Goal: Task Accomplishment & Management: Use online tool/utility

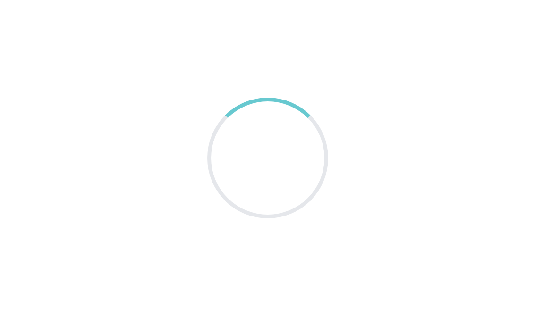
scroll to position [15, 0]
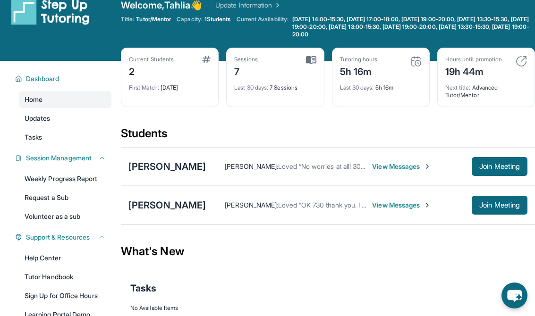
click at [501, 205] on span "Join Meeting" at bounding box center [499, 205] width 41 height 6
click at [501, 213] on button "Join Meeting" at bounding box center [499, 205] width 56 height 19
click at [185, 207] on div "[PERSON_NAME]" at bounding box center [166, 205] width 77 height 13
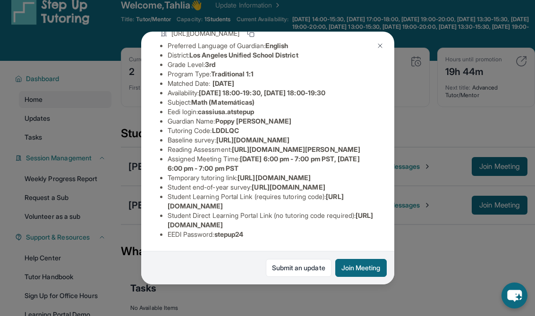
scroll to position [170, 0]
click at [367, 277] on button "Join Meeting" at bounding box center [360, 268] width 51 height 18
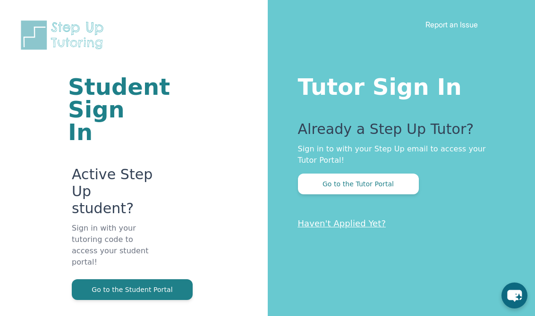
click at [409, 187] on button "Go to the Tutor Portal" at bounding box center [358, 184] width 121 height 21
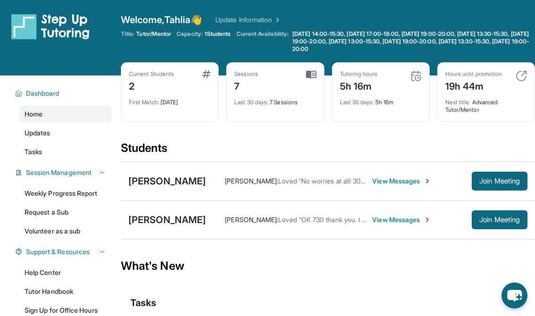
click at [504, 225] on button "Join Meeting" at bounding box center [499, 219] width 56 height 19
click at [513, 222] on span "Join Meeting" at bounding box center [499, 220] width 41 height 6
click at [150, 219] on div "[PERSON_NAME]" at bounding box center [166, 219] width 77 height 13
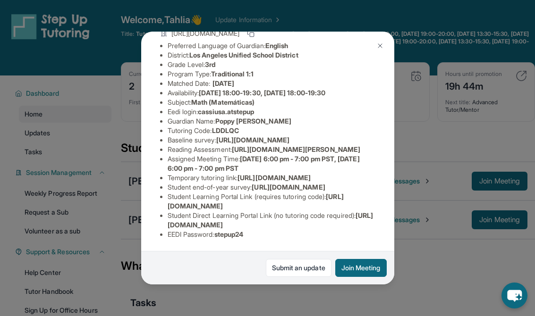
scroll to position [170, 0]
click at [386, 36] on button at bounding box center [379, 45] width 19 height 19
